Goal: Information Seeking & Learning: Learn about a topic

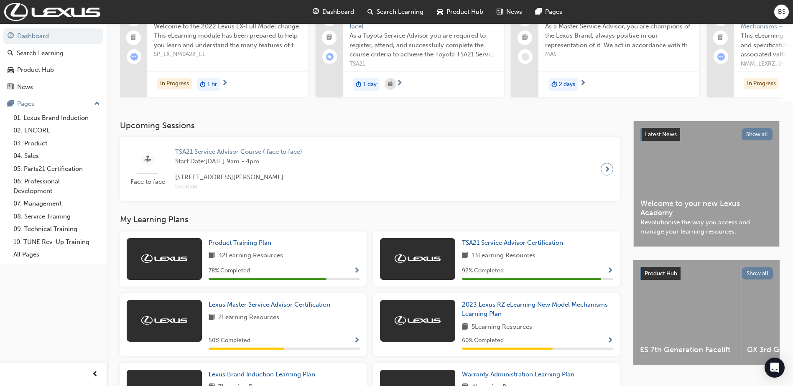
scroll to position [84, 0]
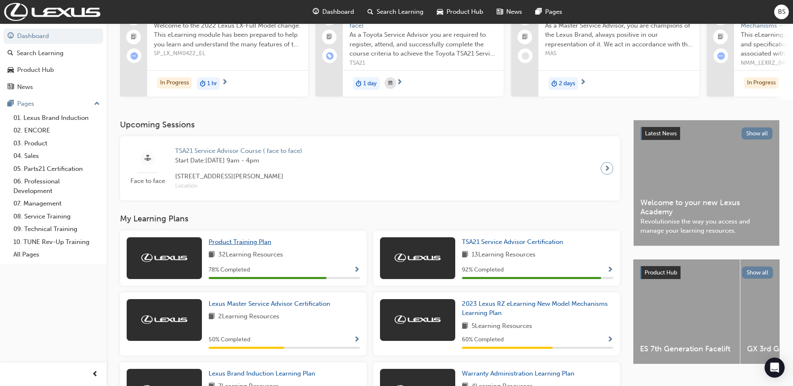
click at [247, 246] on span "Product Training Plan" at bounding box center [240, 242] width 63 height 8
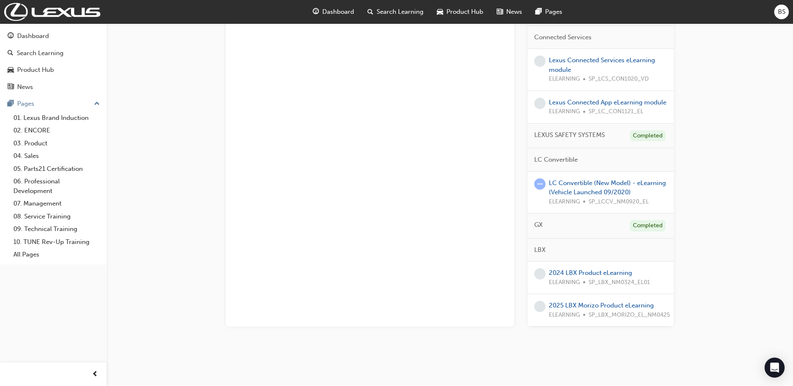
scroll to position [423, 0]
click at [597, 306] on link "2025 LBX Morizo Product eLearning" at bounding box center [601, 304] width 105 height 8
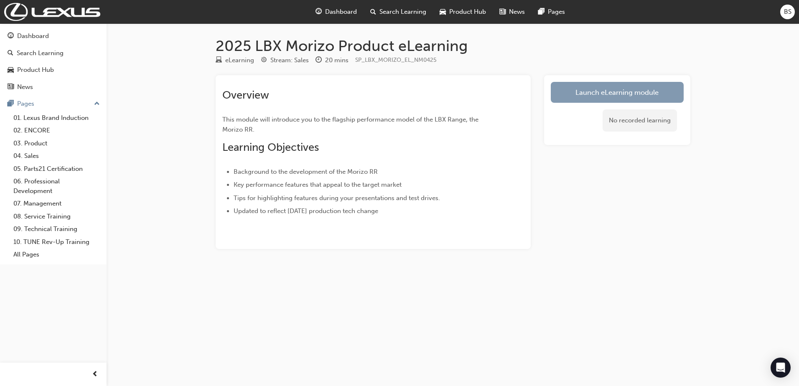
click at [639, 97] on link "Launch eLearning module" at bounding box center [617, 92] width 133 height 21
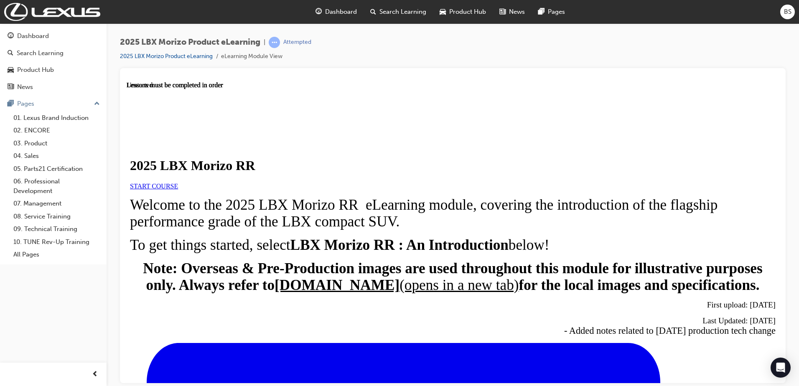
click at [178, 189] on link "START COURSE" at bounding box center [154, 185] width 48 height 7
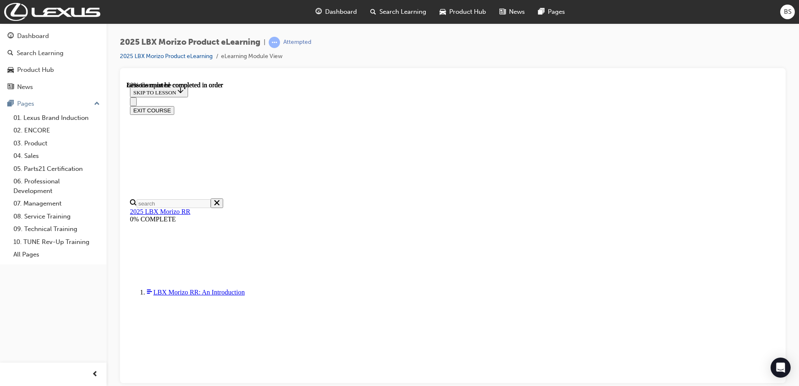
scroll to position [777, 0]
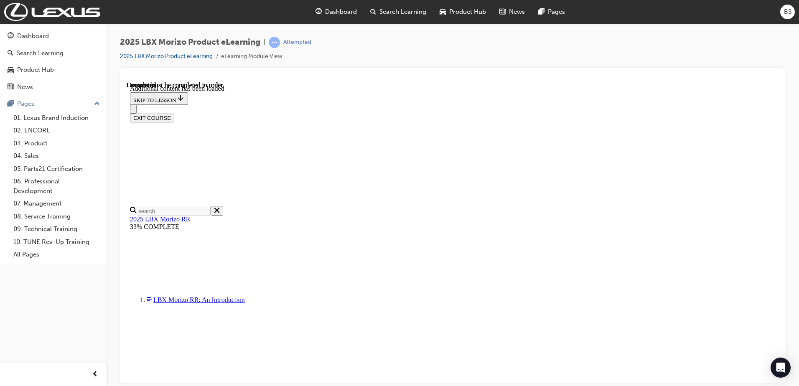
scroll to position [1221, 0]
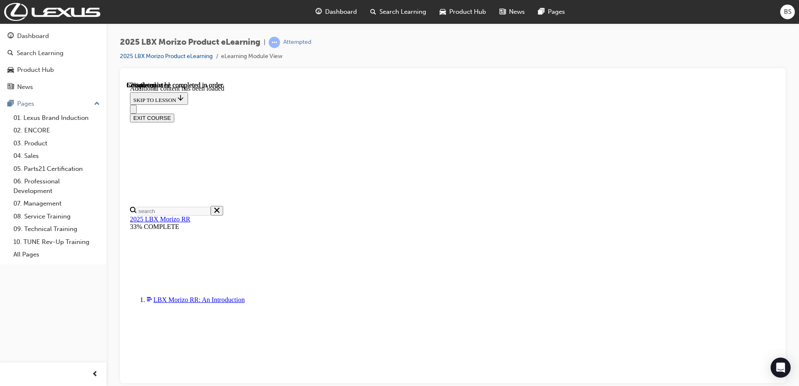
scroll to position [656, 0]
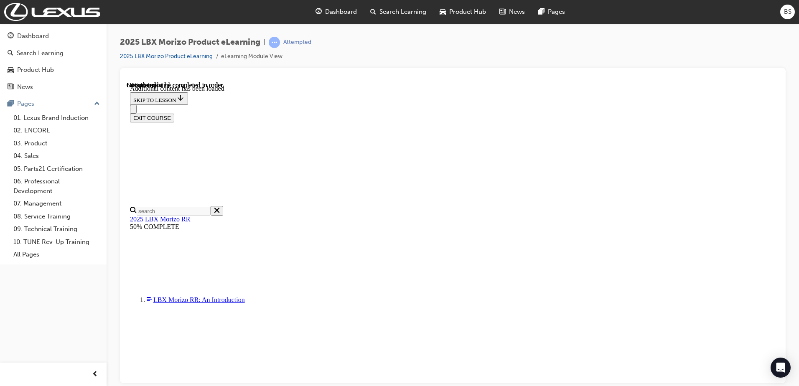
scroll to position [280, 0]
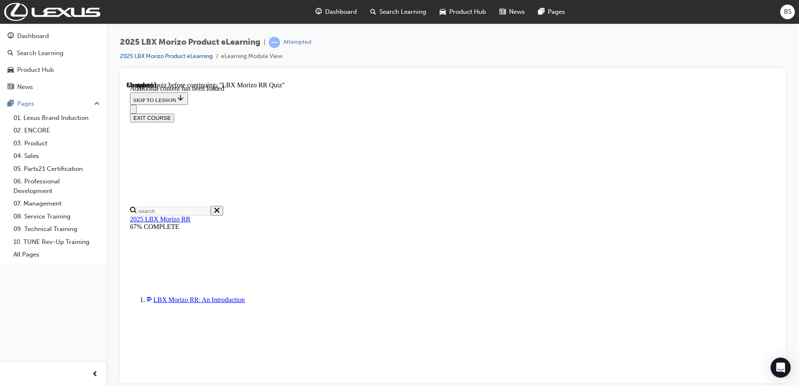
scroll to position [18, 0]
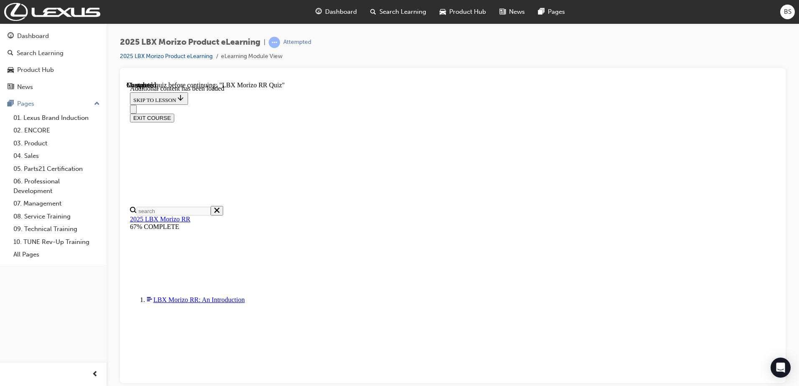
scroll to position [29, 0]
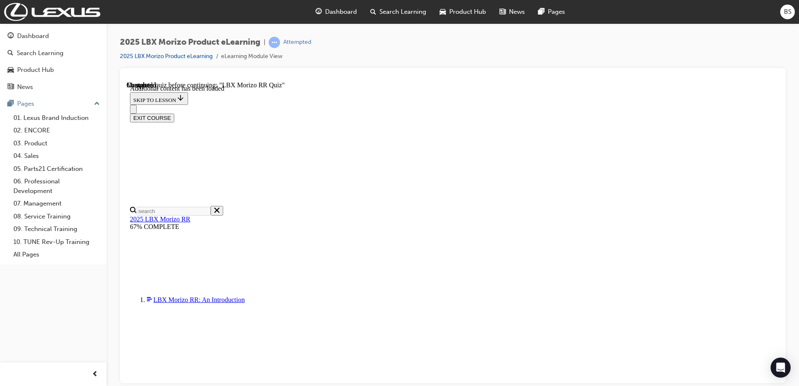
radio input "true"
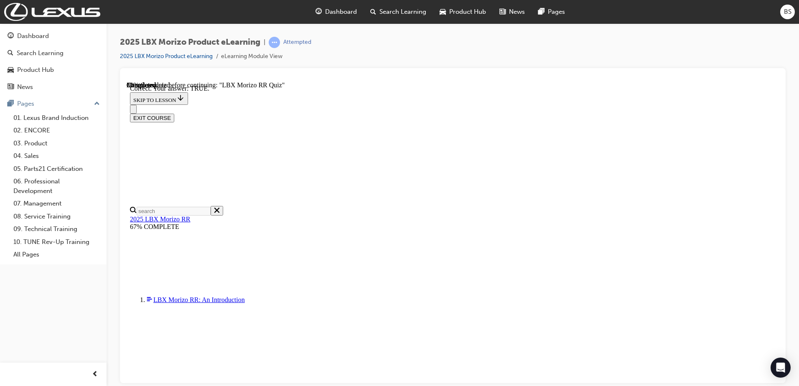
radio input "true"
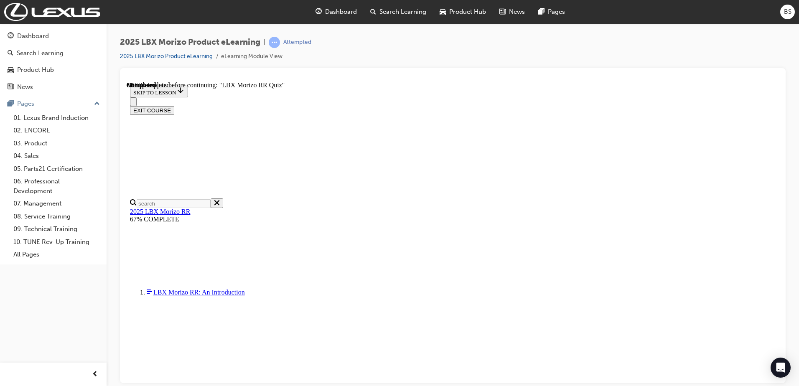
scroll to position [209, 0]
radio input "true"
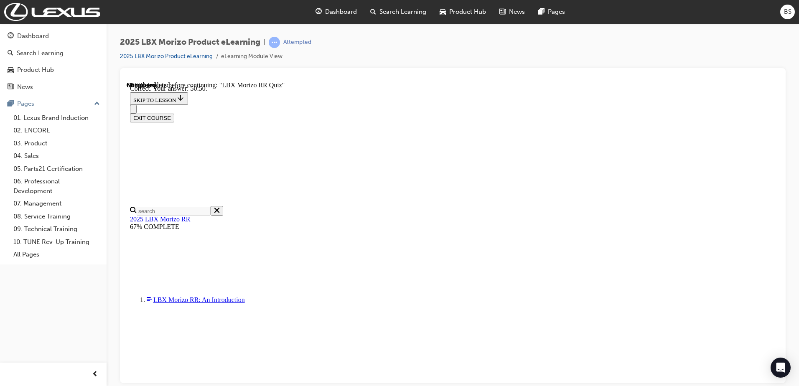
scroll to position [290, 0]
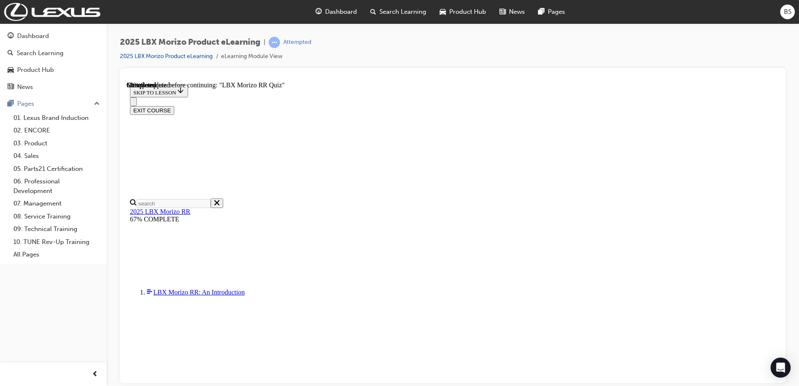
radio input "true"
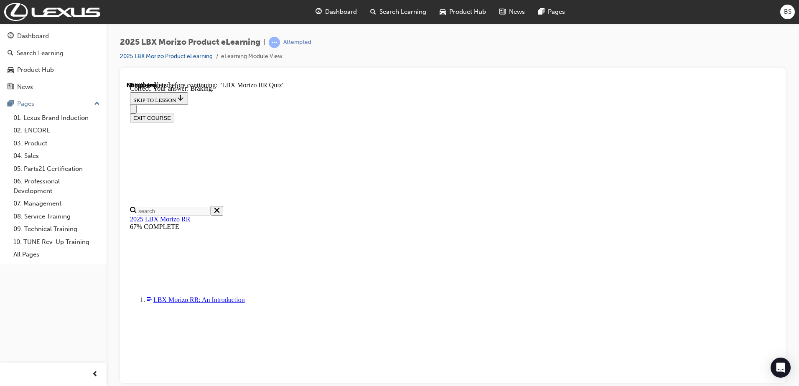
scroll to position [130, 0]
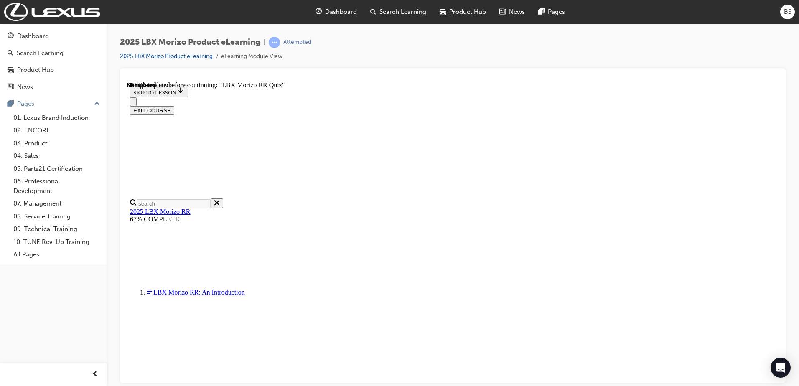
scroll to position [202, 0]
radio input "true"
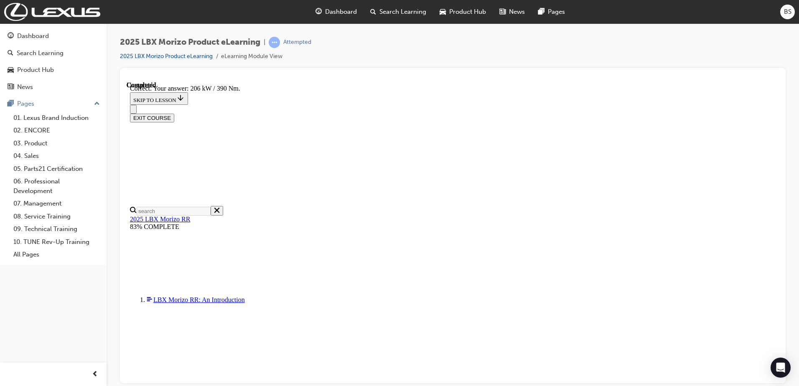
scroll to position [290, 0]
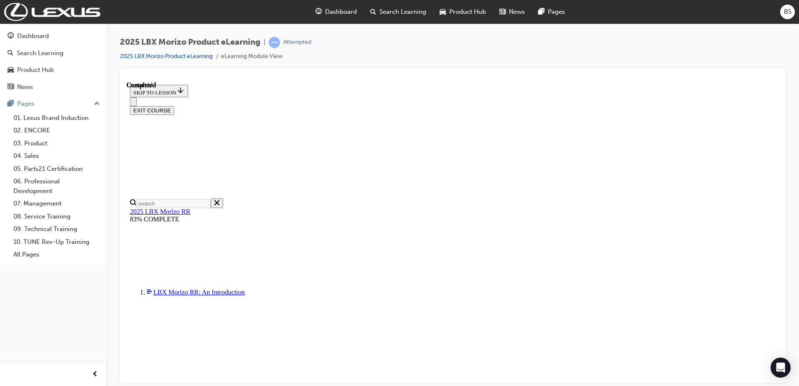
scroll to position [158, 0]
click at [174, 106] on button "EXIT COURSE" at bounding box center [152, 110] width 44 height 9
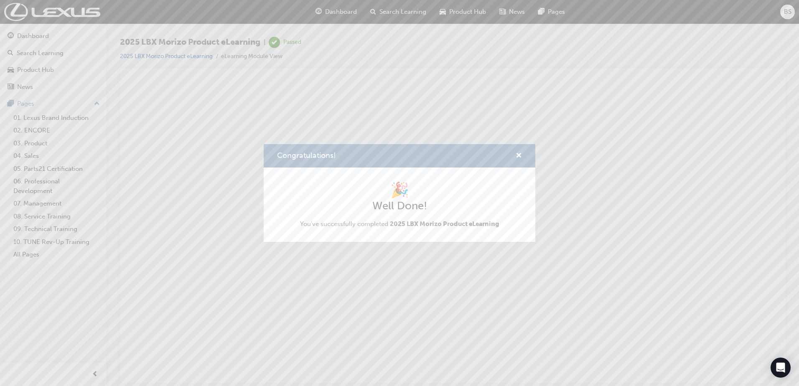
scroll to position [0, 0]
click at [517, 155] on span "cross-icon" at bounding box center [519, 157] width 6 height 8
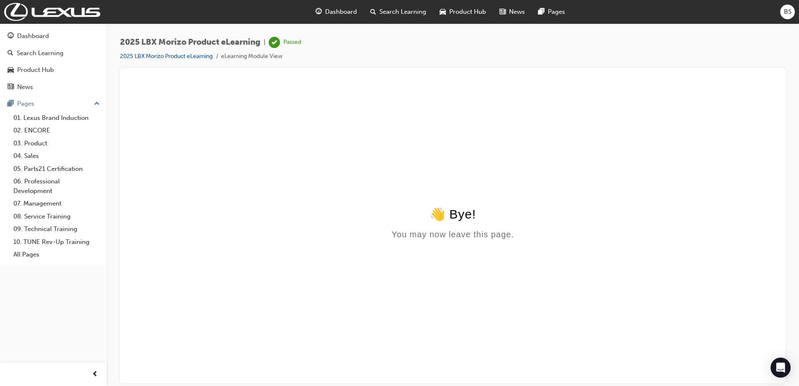
click at [257, 126] on html "👋 Bye! You may now leave this page." at bounding box center [453, 161] width 652 height 161
